Goal: Information Seeking & Learning: Learn about a topic

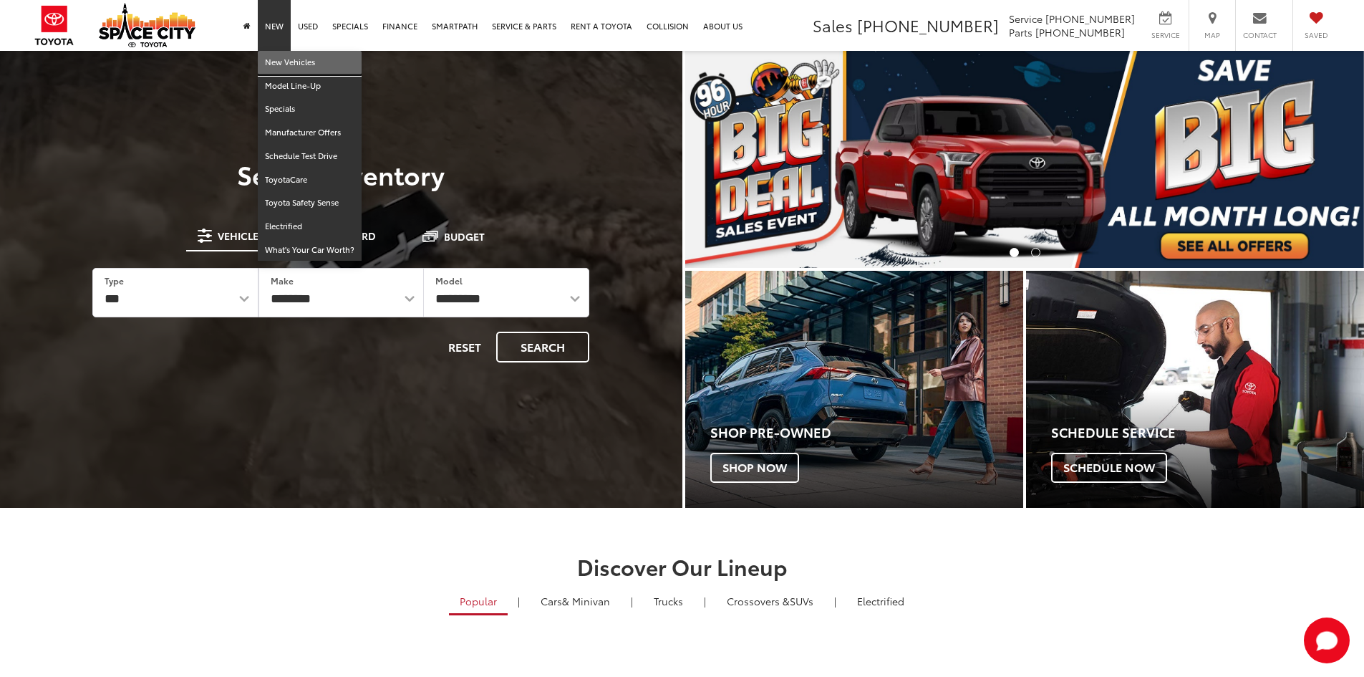
click at [282, 54] on link "New Vehicles" at bounding box center [310, 63] width 104 height 24
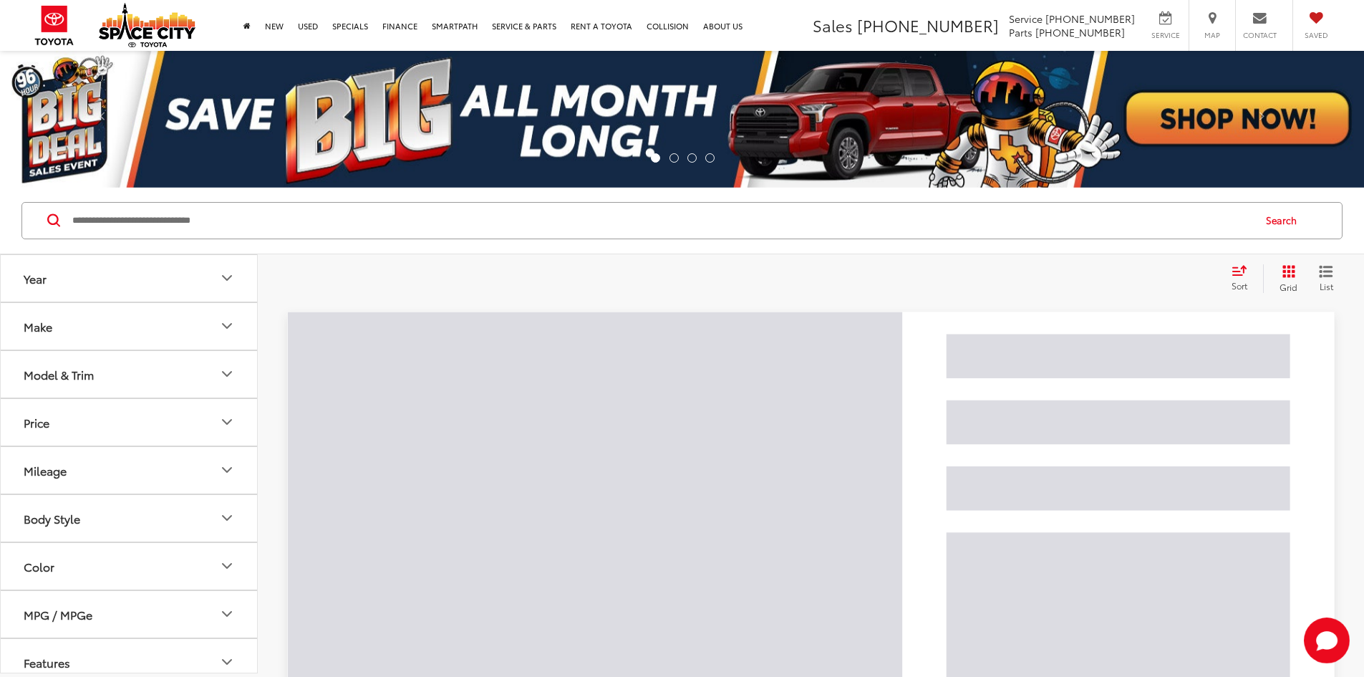
click at [155, 384] on button "Model & Trim" at bounding box center [130, 374] width 258 height 47
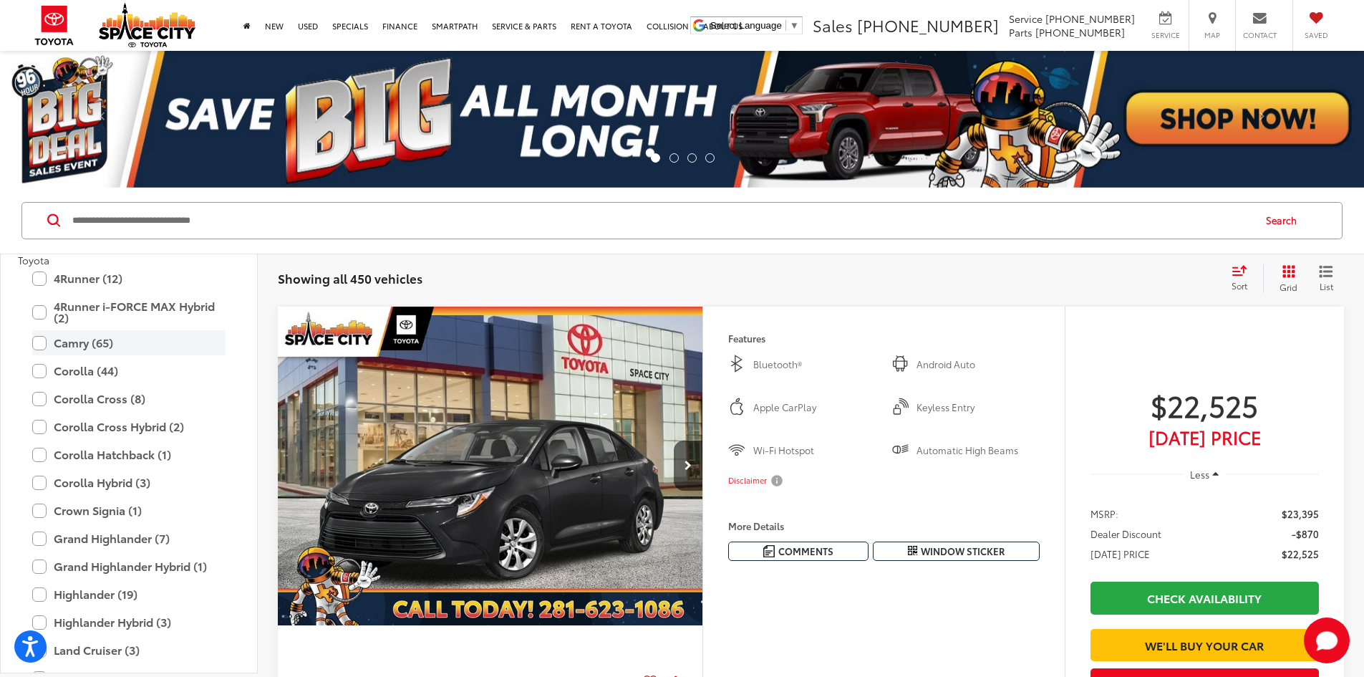
click at [88, 347] on label "Camry (65)" at bounding box center [128, 342] width 193 height 25
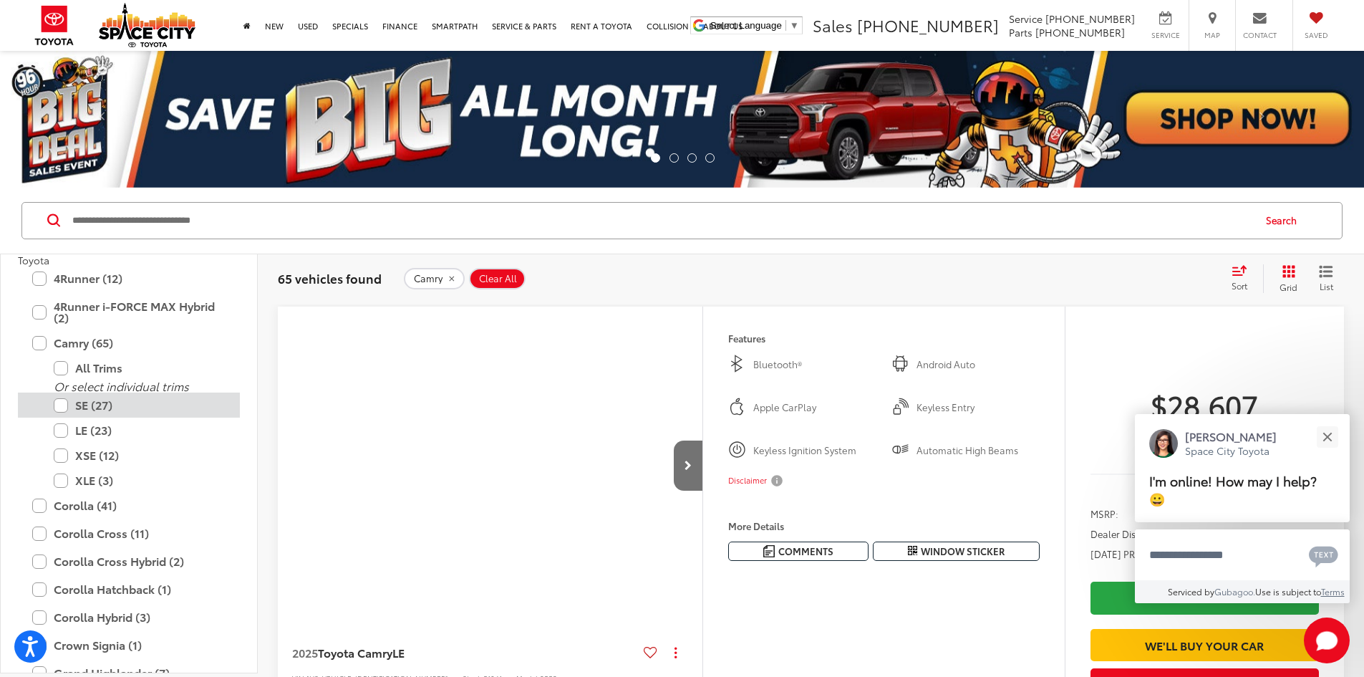
click at [107, 410] on label "SE (27)" at bounding box center [140, 404] width 172 height 25
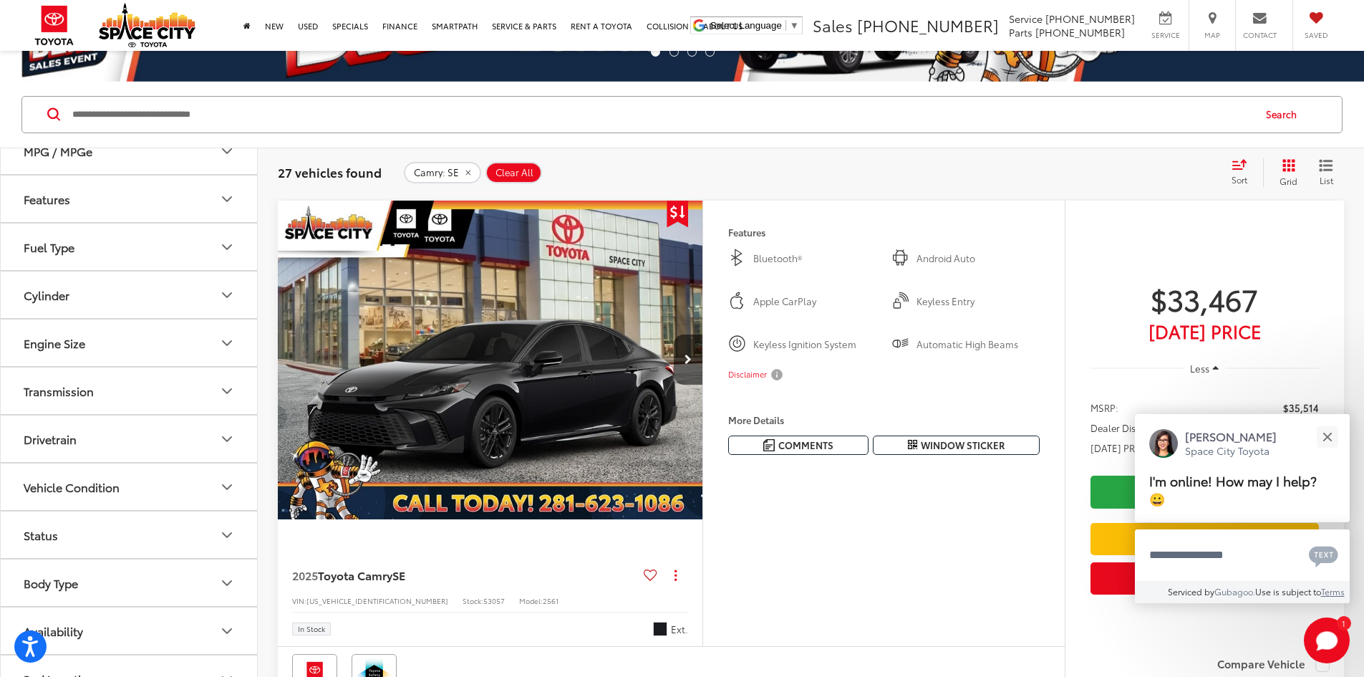
scroll to position [358, 0]
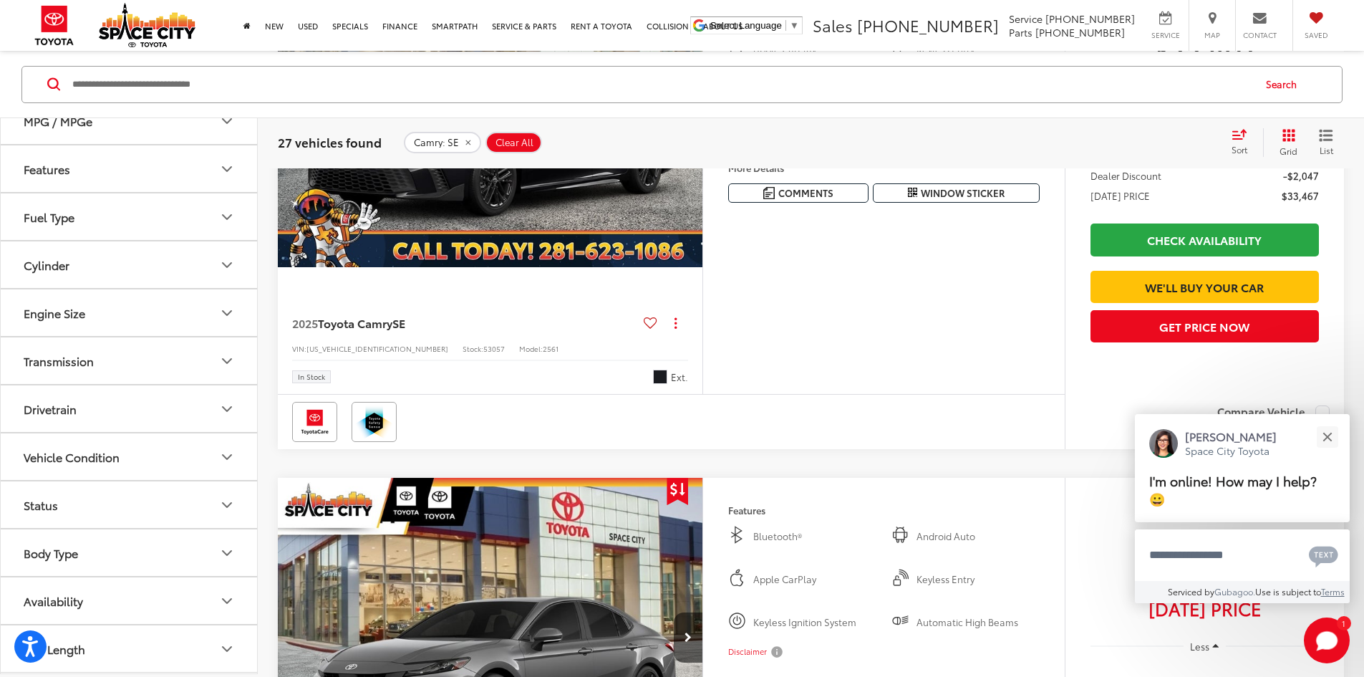
click at [121, 599] on button "Availability" at bounding box center [130, 600] width 258 height 47
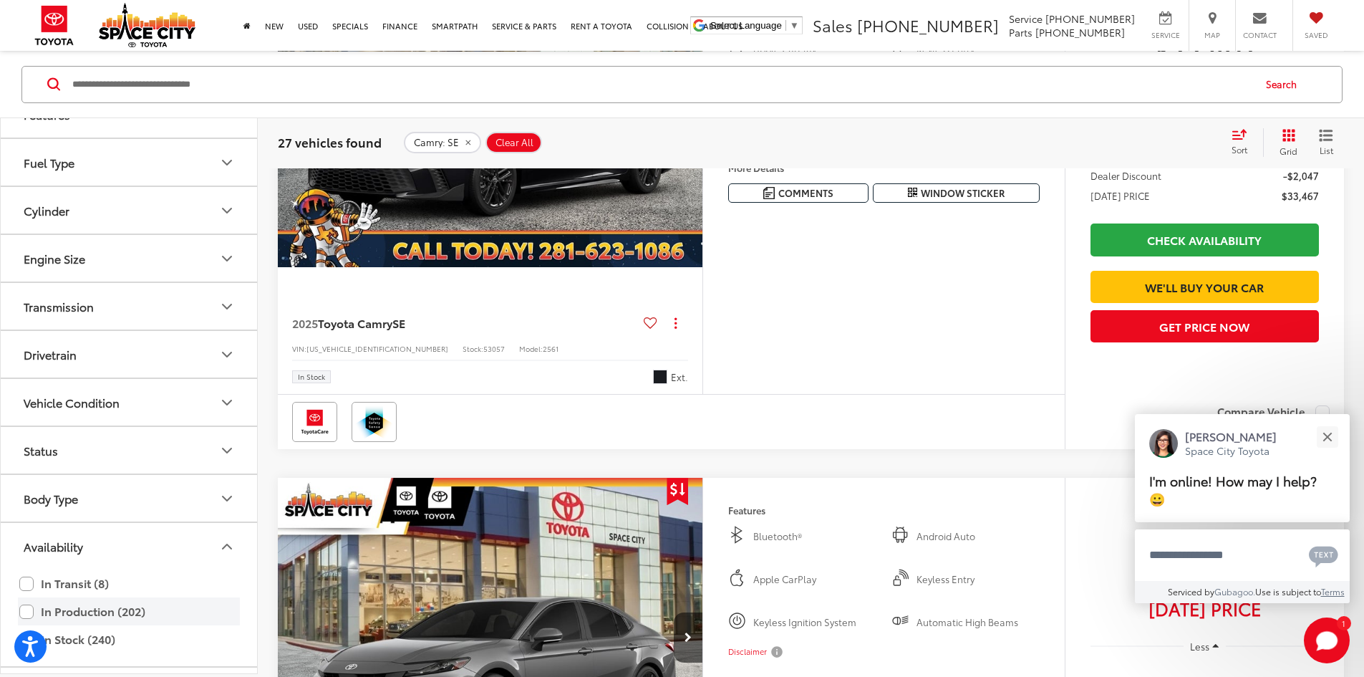
scroll to position [1240, 0]
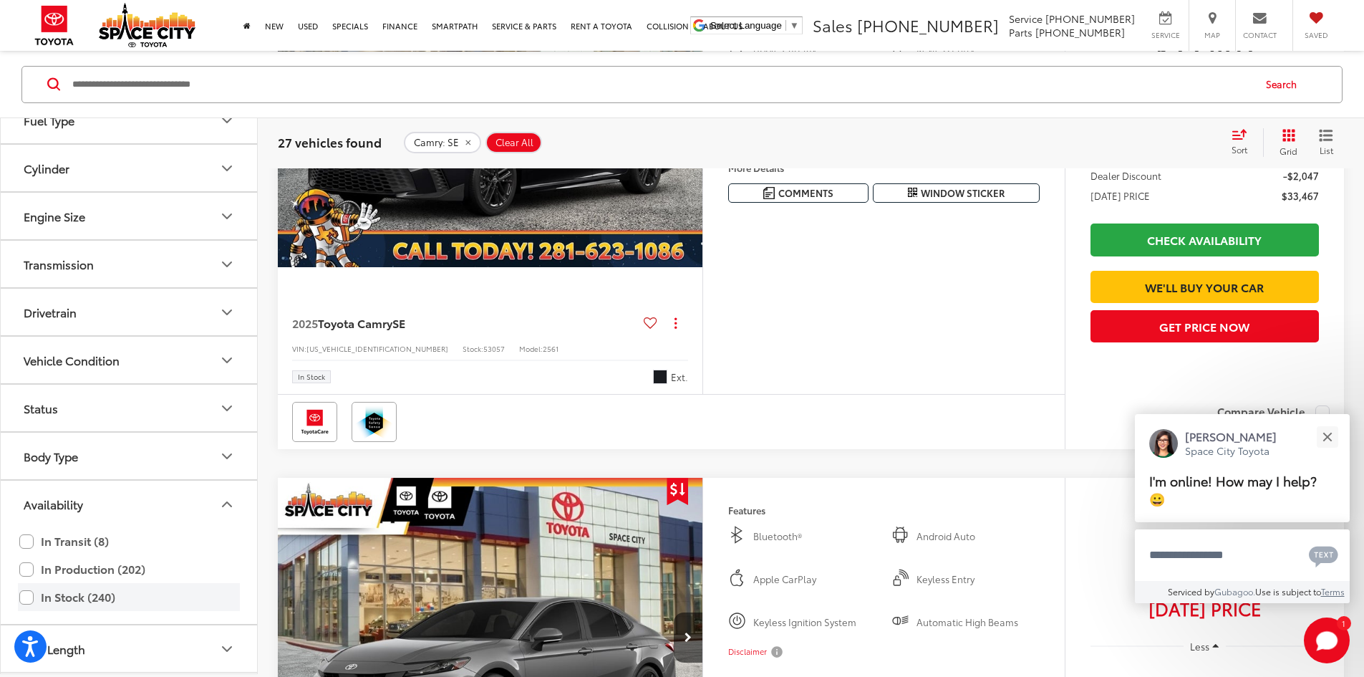
click at [105, 594] on label "In Stock (240)" at bounding box center [128, 596] width 219 height 25
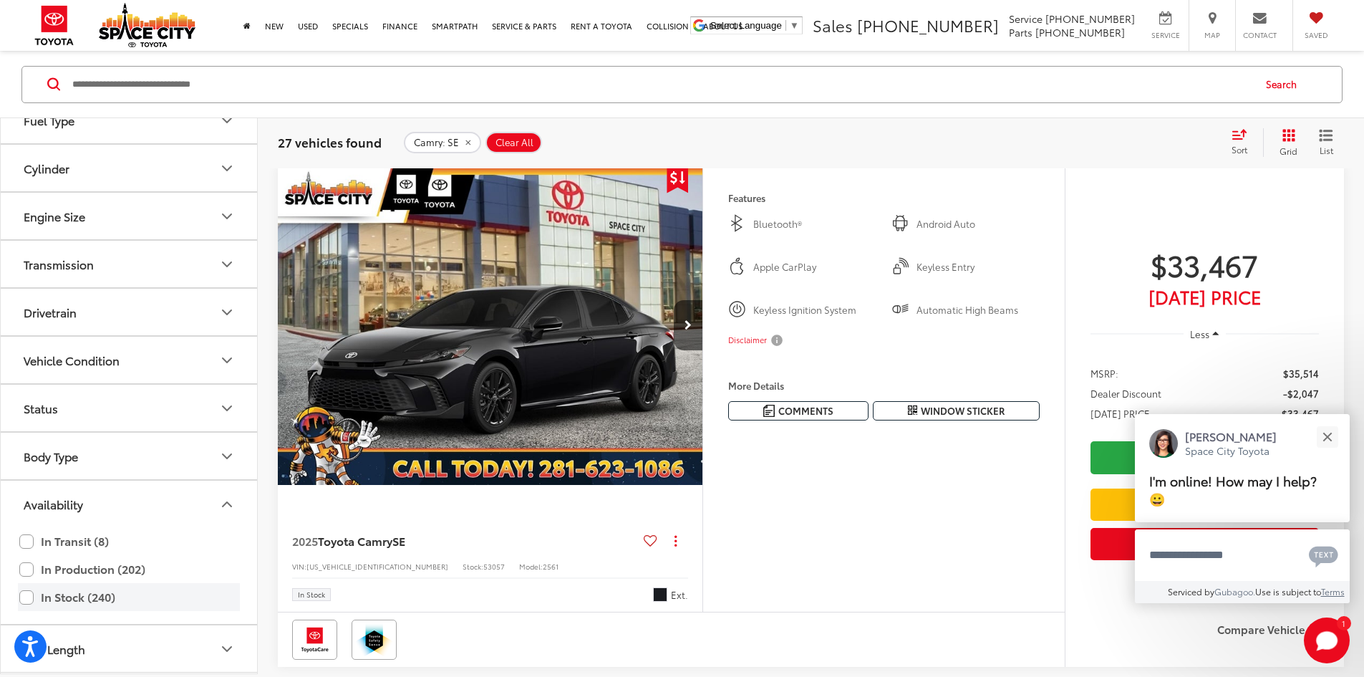
scroll to position [137, 0]
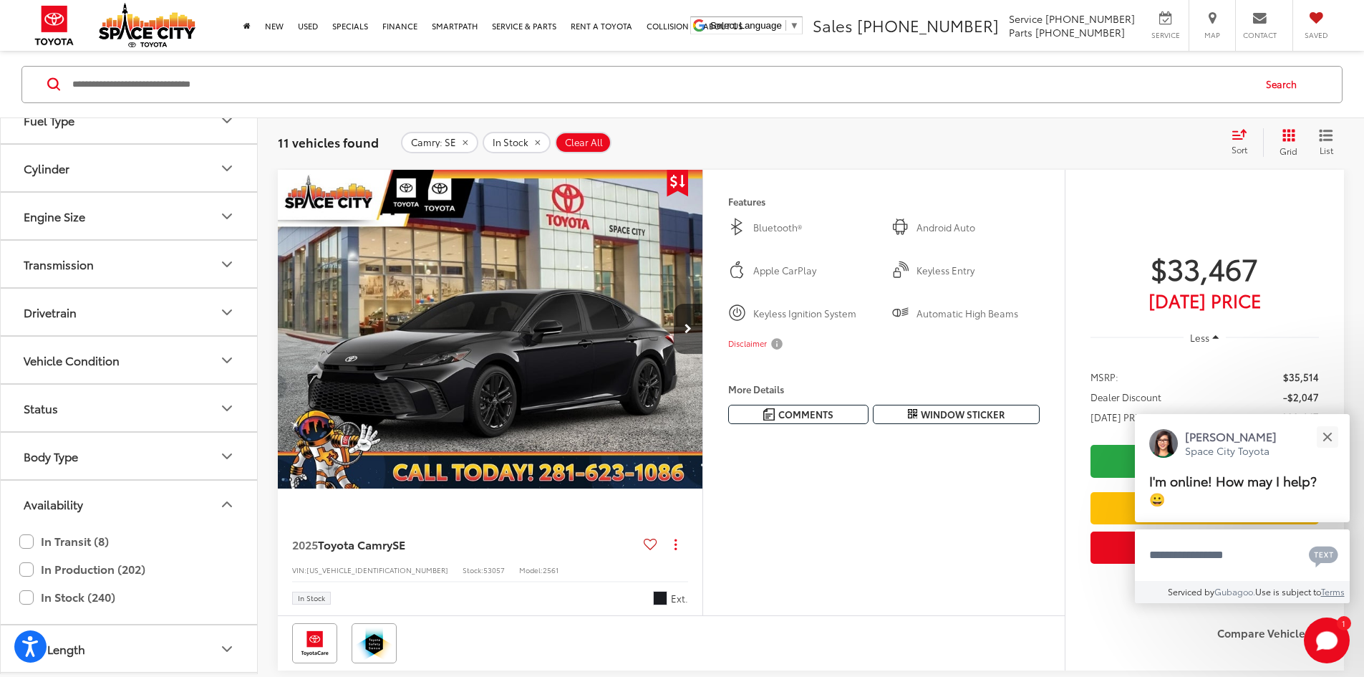
click at [1248, 145] on div "Sort" at bounding box center [1243, 141] width 39 height 29
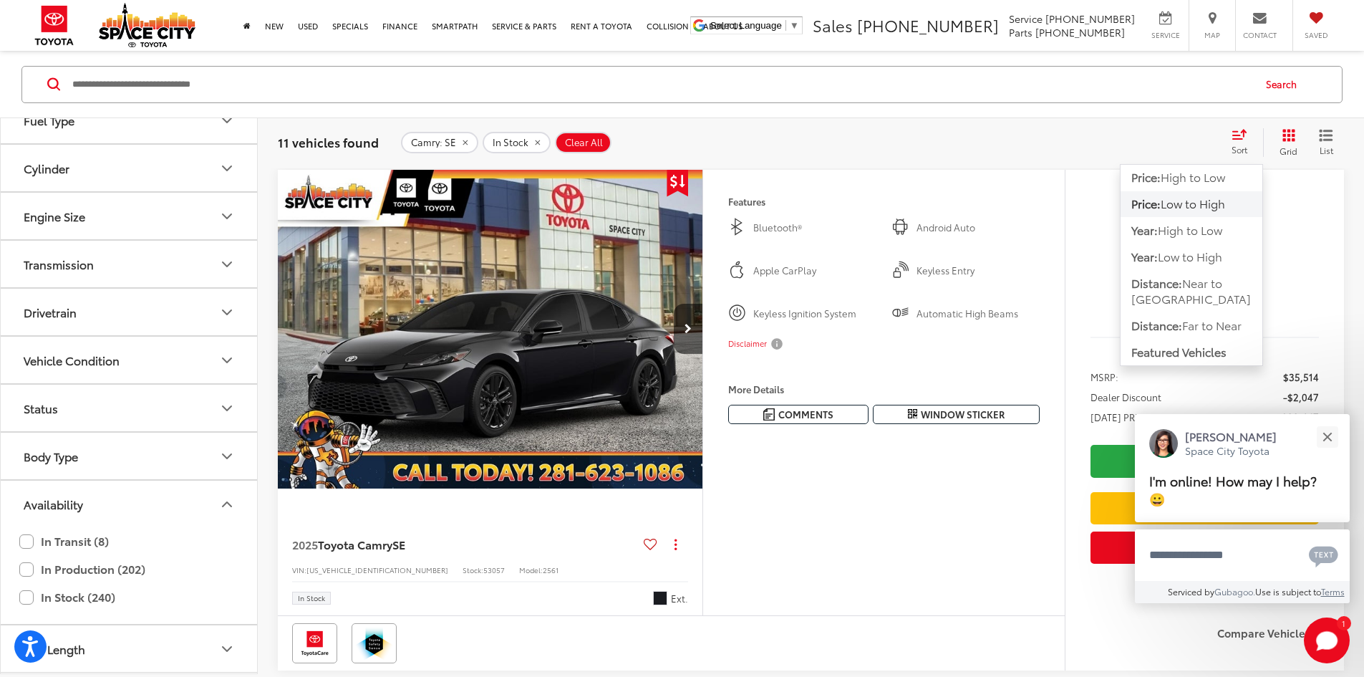
click at [1093, 147] on div "Camry: SE In Stock Clear All + 0" at bounding box center [810, 141] width 818 height 21
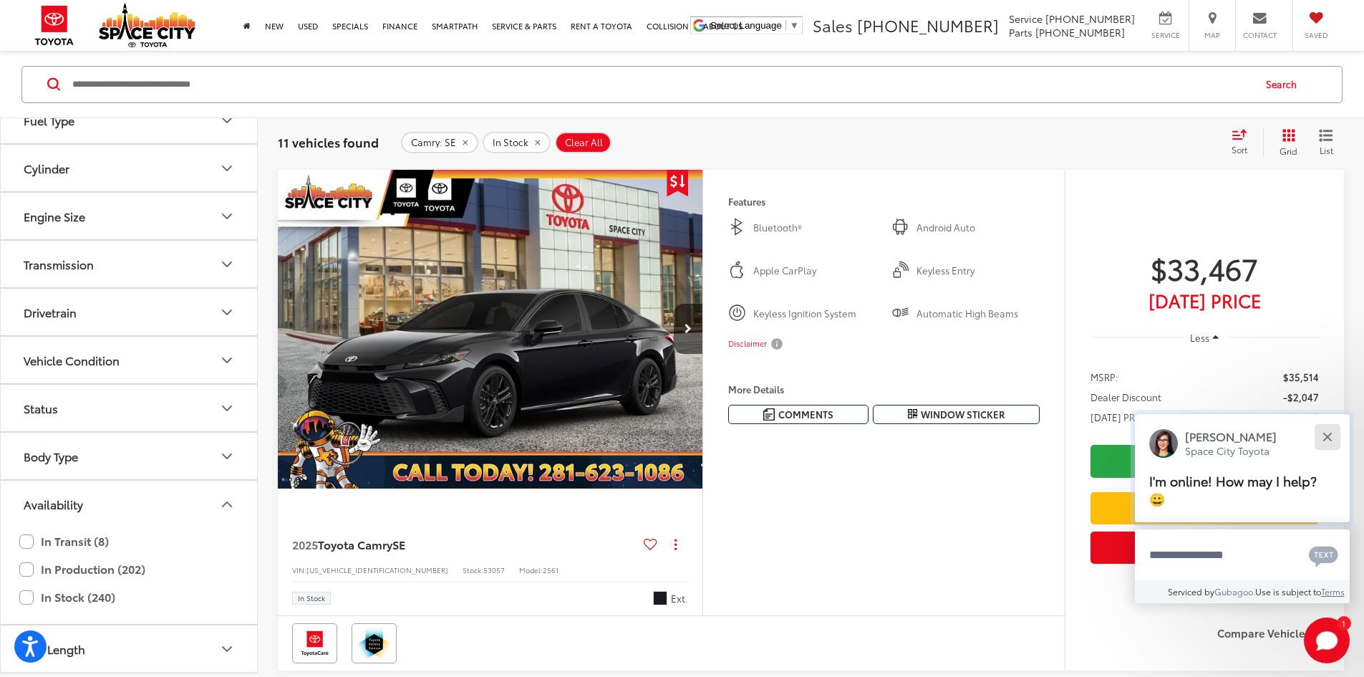
click at [1325, 430] on button "Close" at bounding box center [1327, 436] width 31 height 31
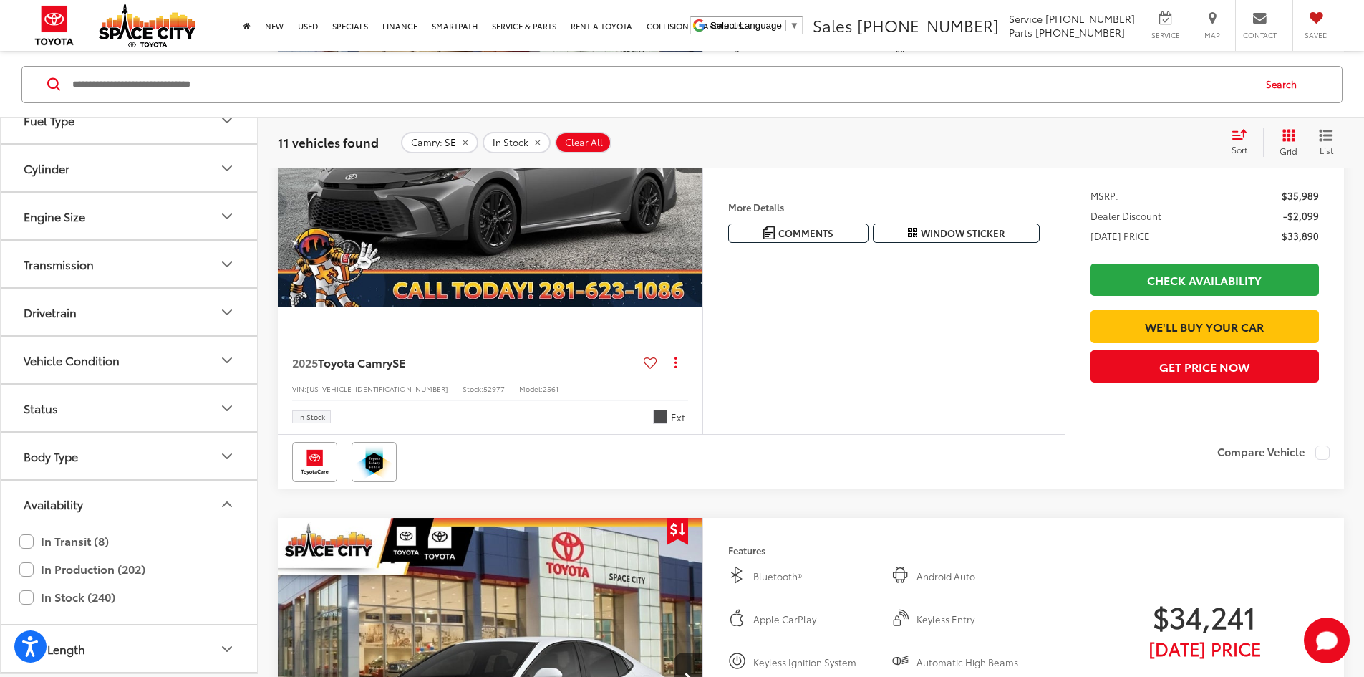
scroll to position [853, 0]
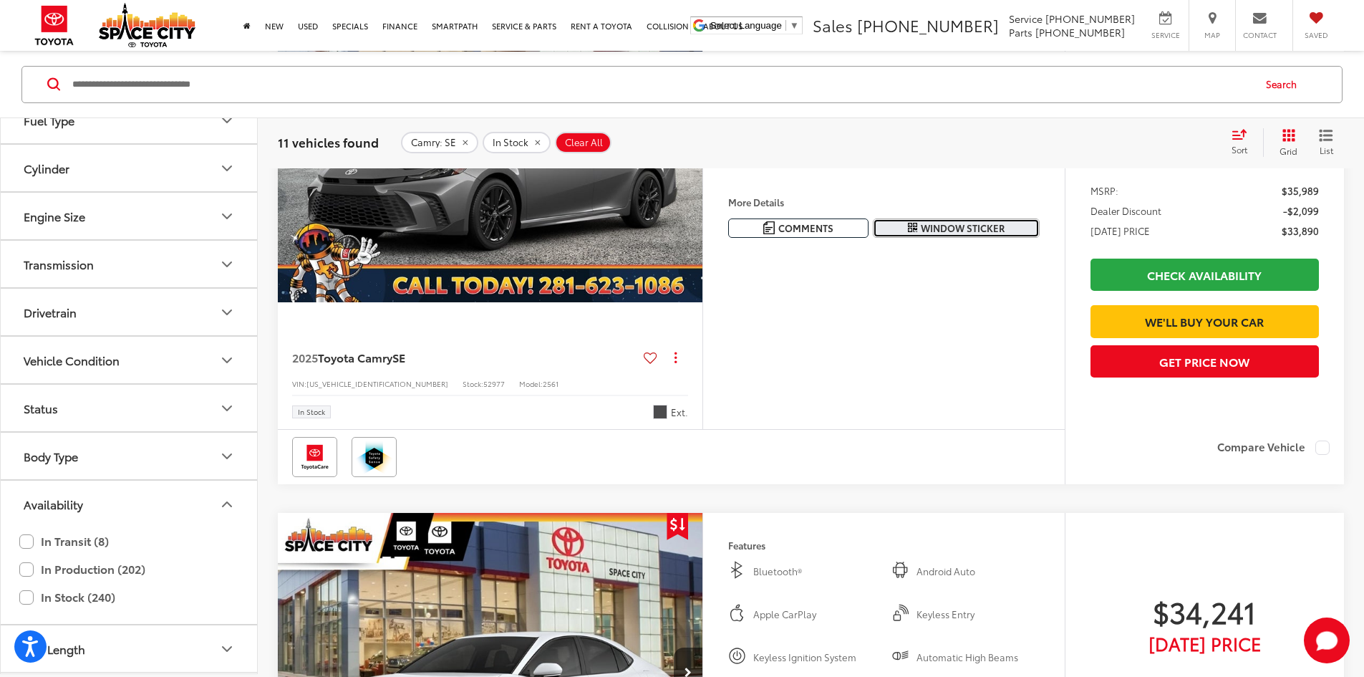
click at [921, 235] on span "Window Sticker" at bounding box center [963, 228] width 84 height 14
click at [702, 168] on button "Next image" at bounding box center [688, 142] width 29 height 50
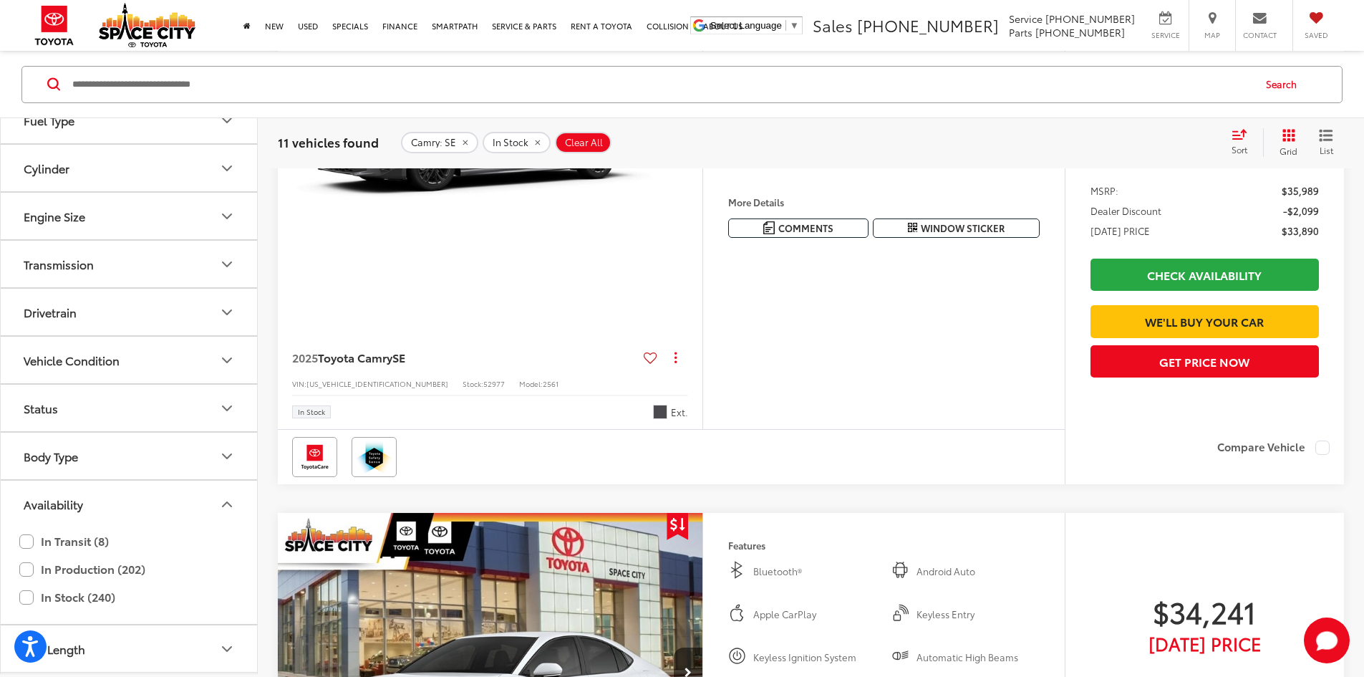
scroll to position [0, 543]
click at [698, 268] on img "2025 Toyota Camry SE 1" at bounding box center [488, 143] width 427 height 320
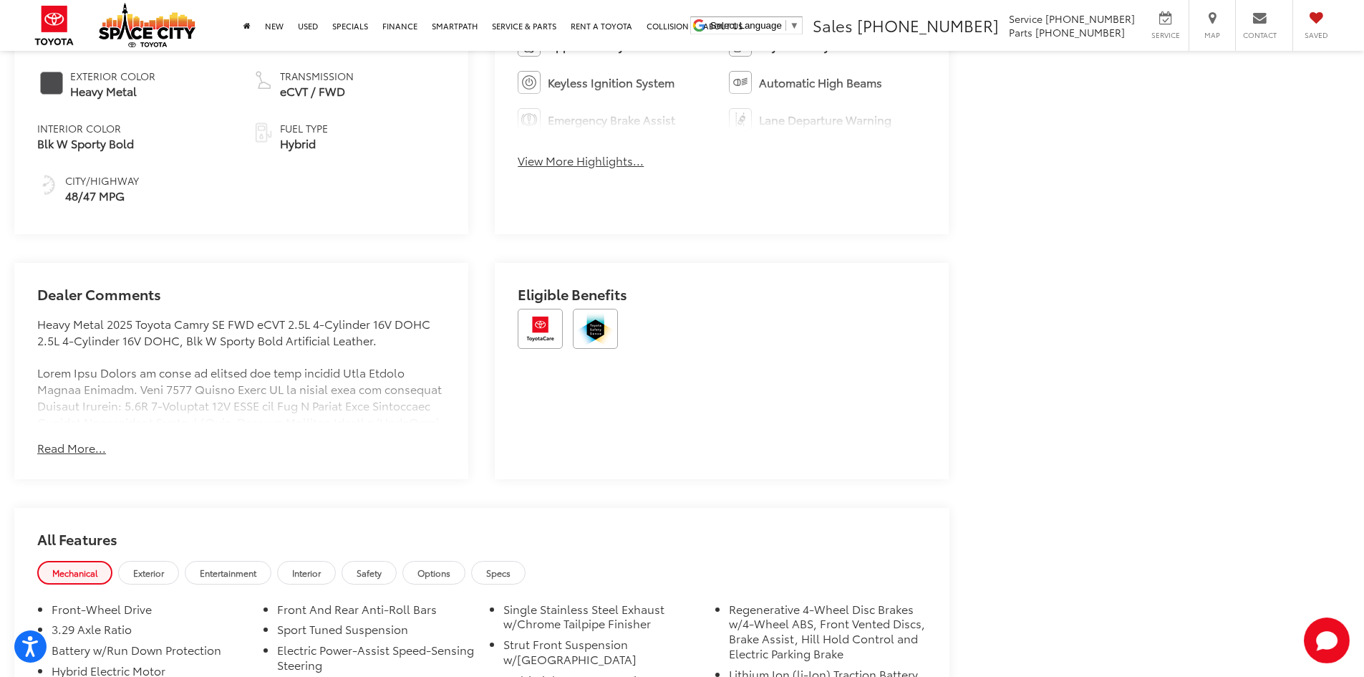
scroll to position [997, 0]
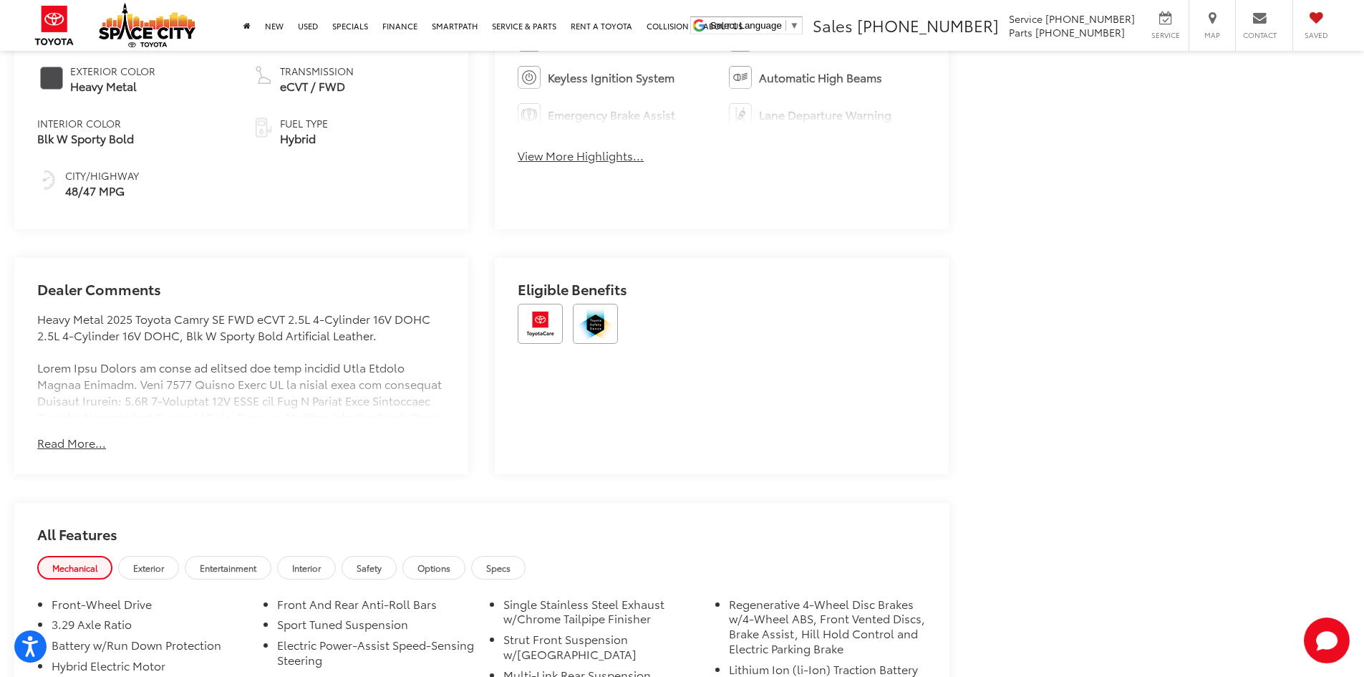
click at [94, 445] on button "Read More..." at bounding box center [71, 443] width 69 height 16
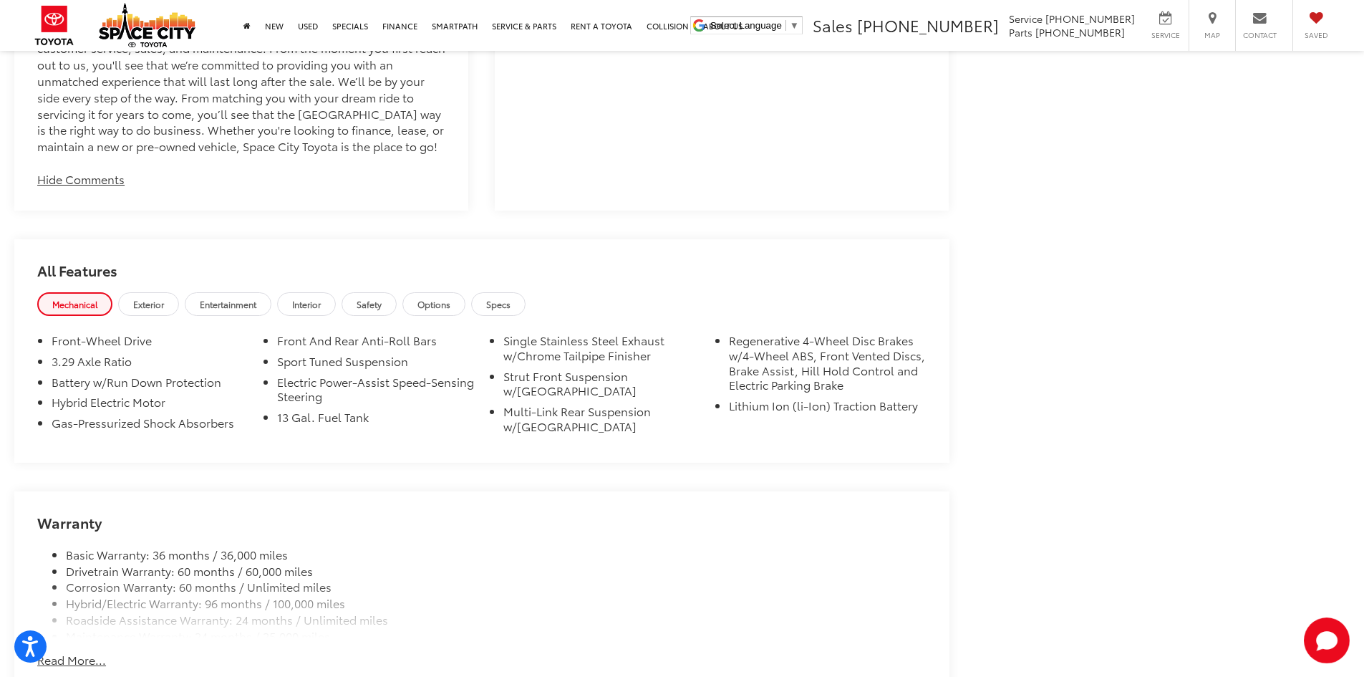
scroll to position [2143, 0]
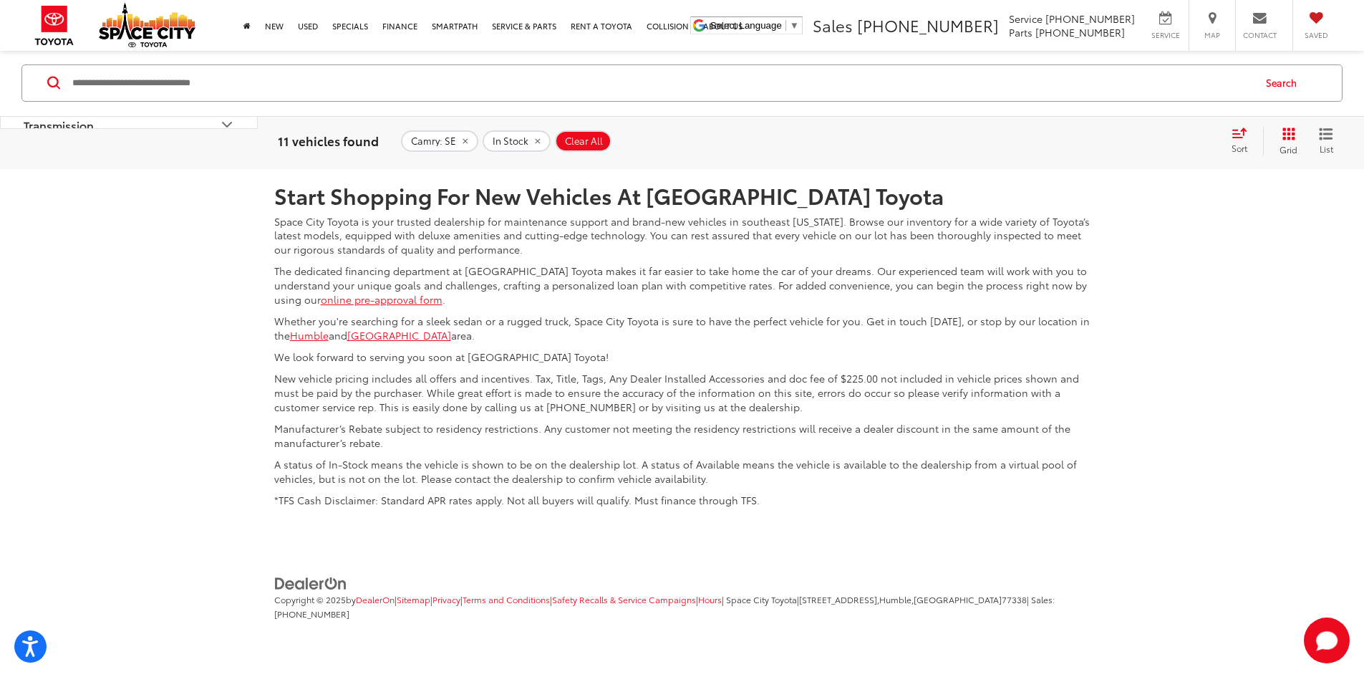
scroll to position [6509, 0]
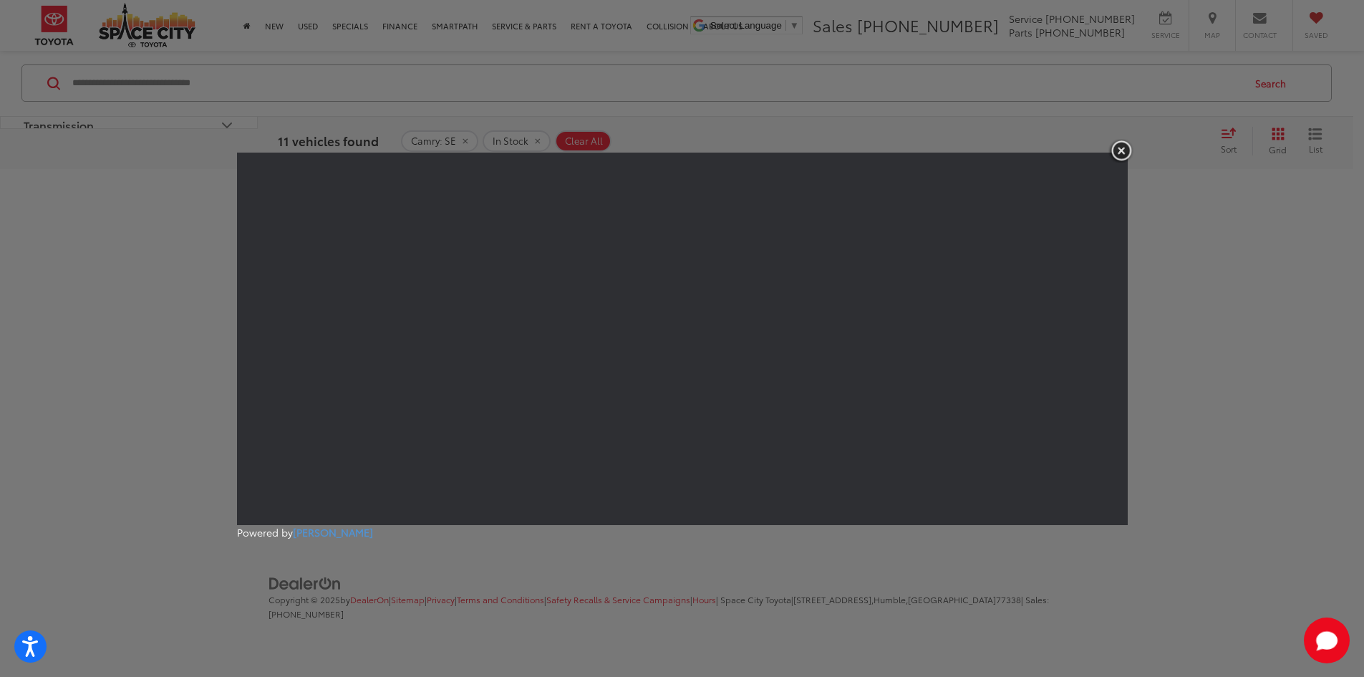
click at [1115, 147] on img "button" at bounding box center [1121, 151] width 26 height 24
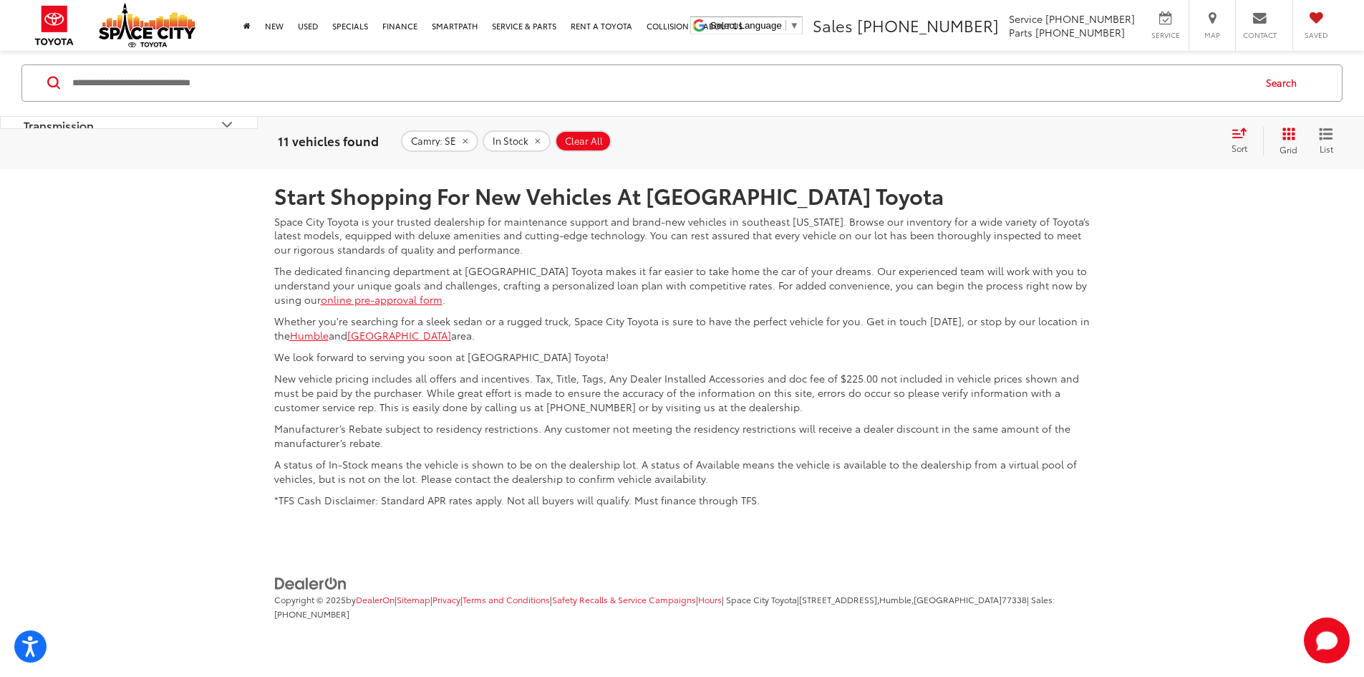
scroll to position [6223, 0]
